Goal: Task Accomplishment & Management: Use online tool/utility

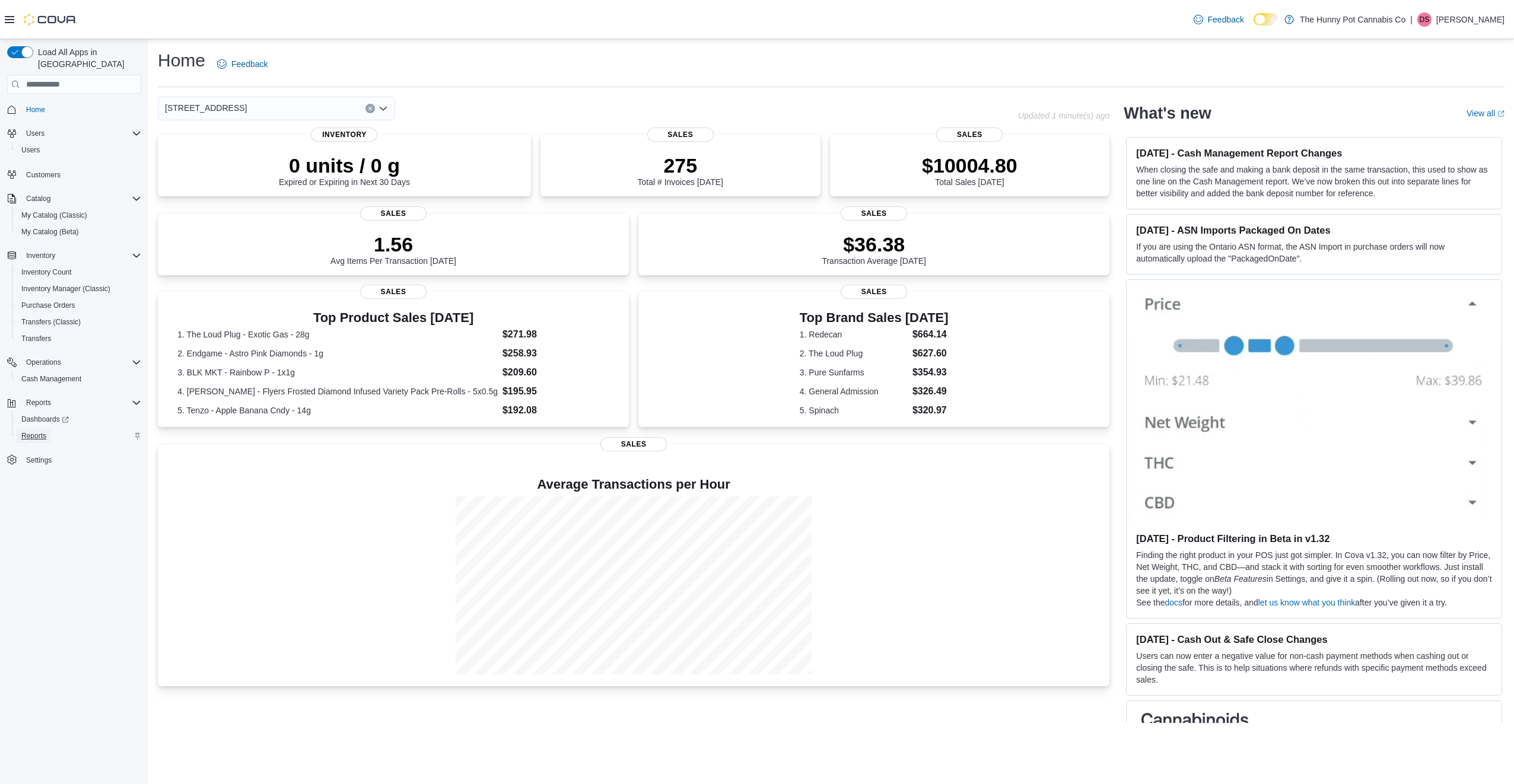
click at [36, 431] on span "Reports" at bounding box center [34, 436] width 25 height 10
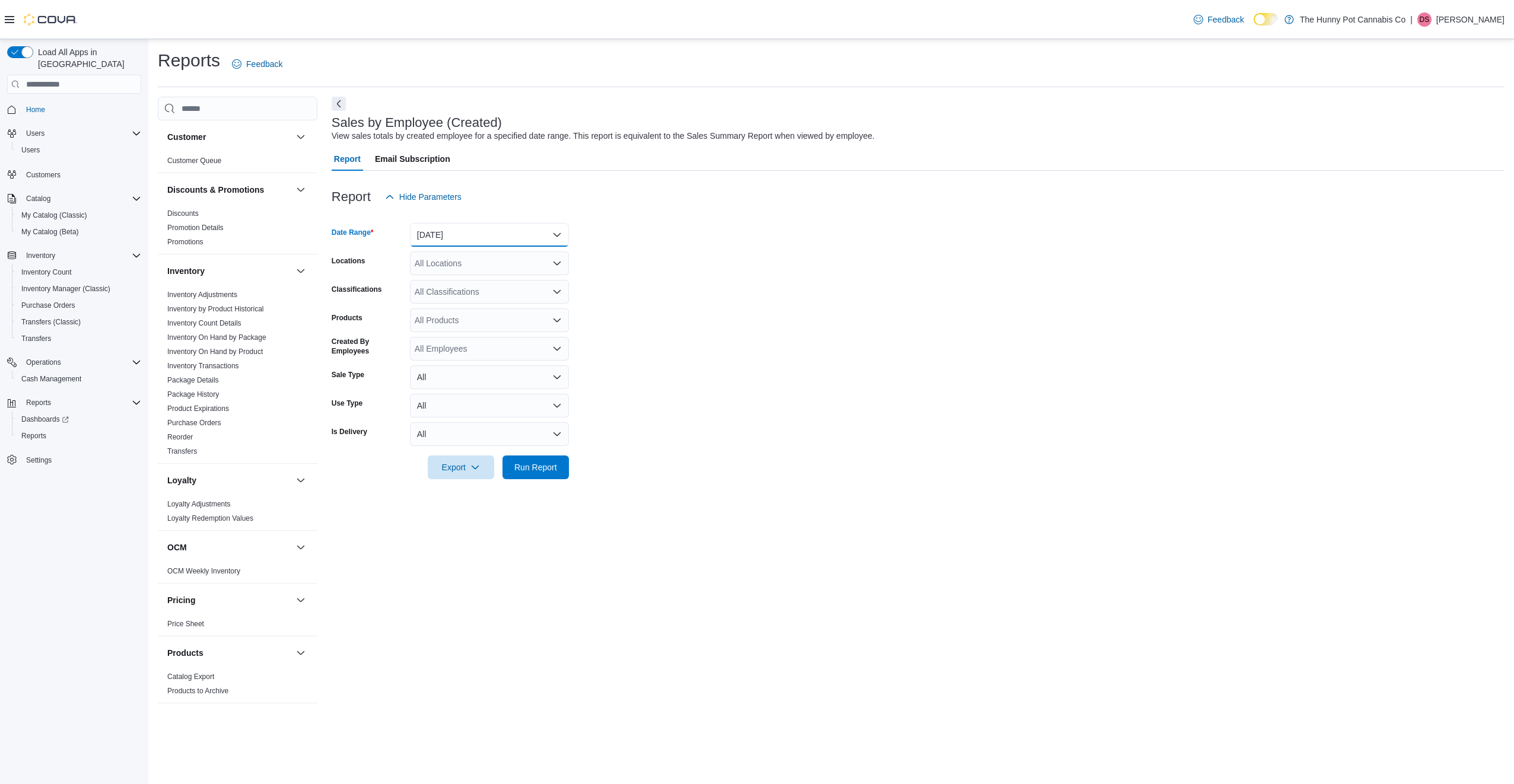
click at [500, 238] on button "[DATE]" at bounding box center [489, 235] width 159 height 24
click at [486, 274] on button "[DATE]" at bounding box center [489, 282] width 159 height 24
click at [545, 478] on span "Run Report" at bounding box center [535, 466] width 53 height 24
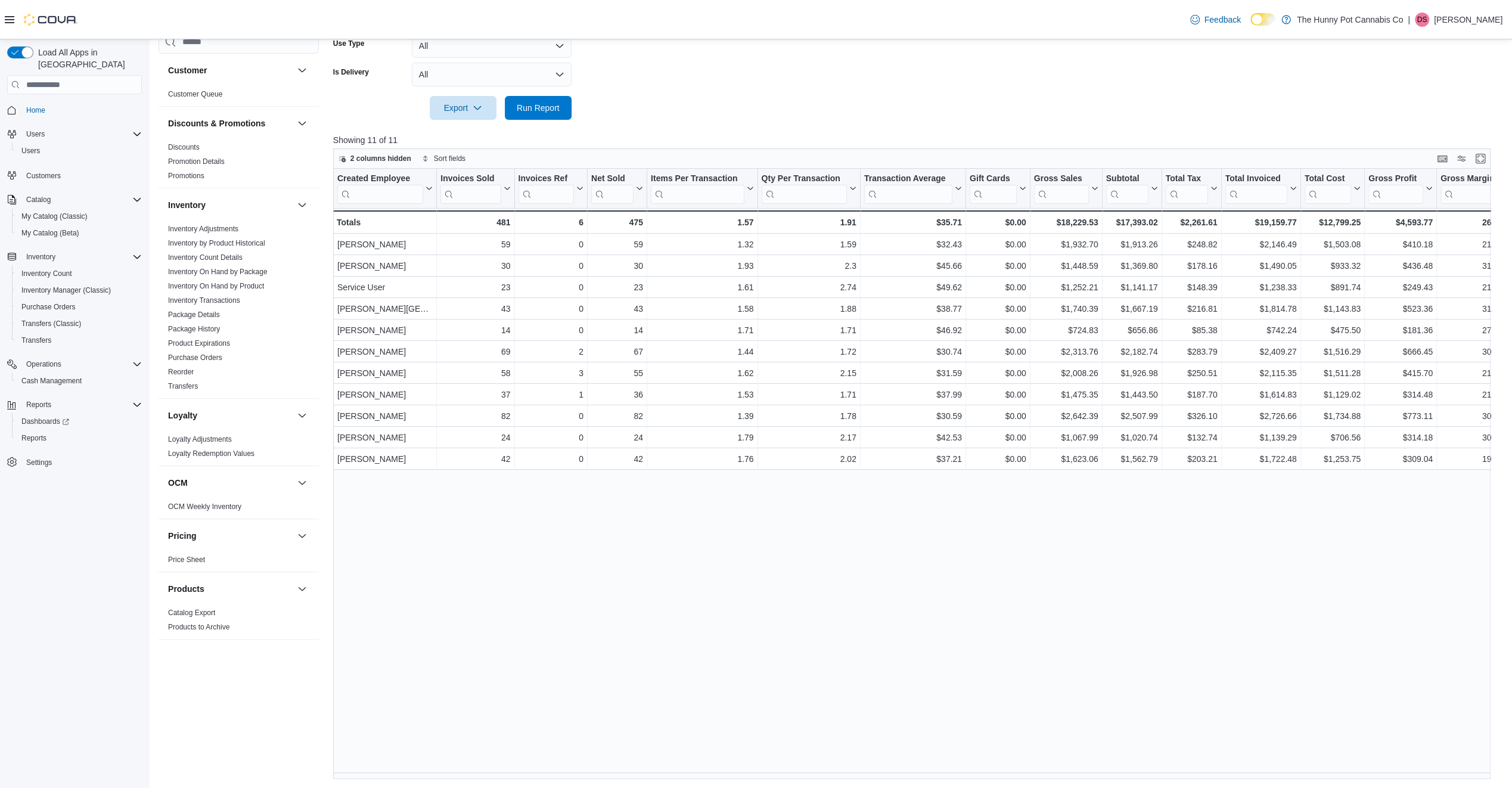
scroll to position [363, 0]
click at [963, 189] on div at bounding box center [966, 188] width 10 height 39
click at [956, 188] on icon at bounding box center [958, 188] width 6 height 3
click at [926, 245] on span "Sort High-Low" at bounding box center [920, 247] width 45 height 10
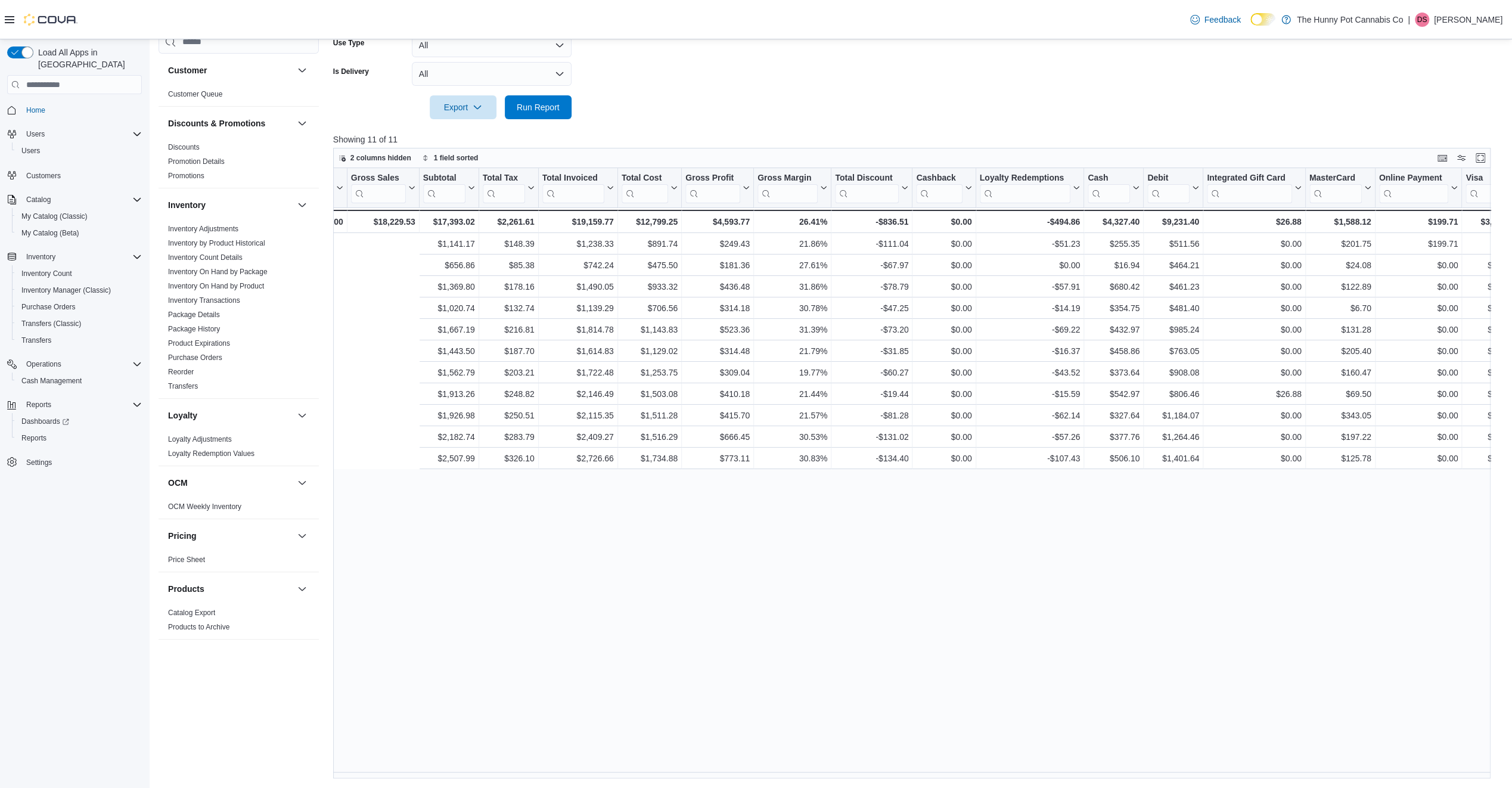
scroll to position [0, 914]
